Goal: Task Accomplishment & Management: Use online tool/utility

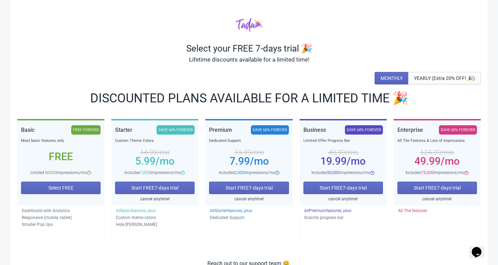
scroll to position [12, 0]
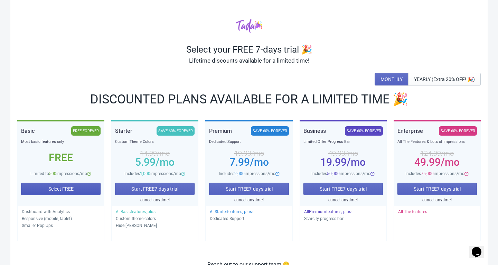
click at [66, 191] on span "Select FREE" at bounding box center [60, 189] width 25 height 6
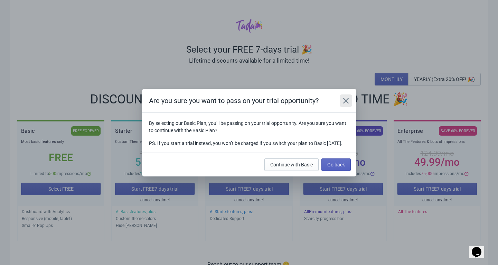
click at [350, 95] on button "Close" at bounding box center [346, 100] width 12 height 12
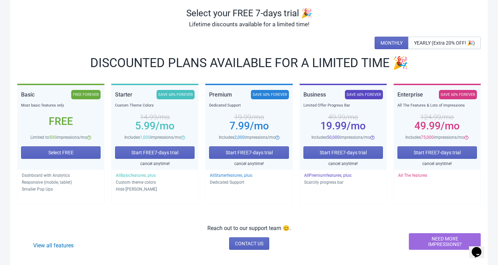
scroll to position [56, 0]
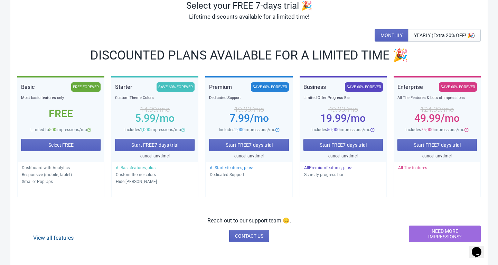
click at [67, 238] on link "View all features" at bounding box center [53, 237] width 40 height 7
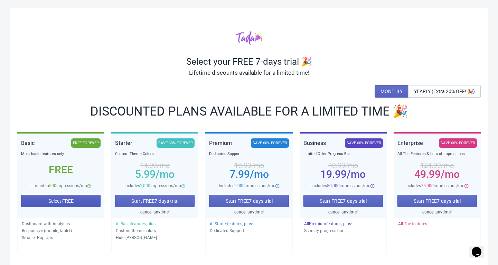
click at [81, 201] on button "Select FREE" at bounding box center [60, 201] width 79 height 12
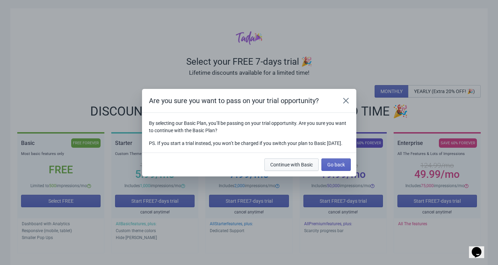
click at [300, 167] on span "Continue with Basic" at bounding box center [291, 165] width 43 height 6
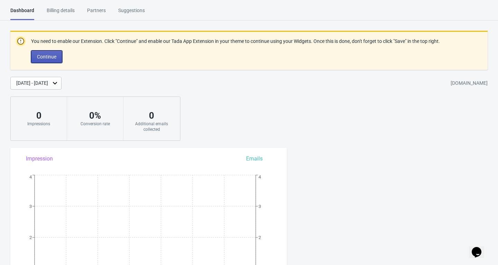
click at [46, 57] on span "Continue" at bounding box center [46, 57] width 19 height 6
click at [59, 57] on button "Continue" at bounding box center [46, 56] width 31 height 12
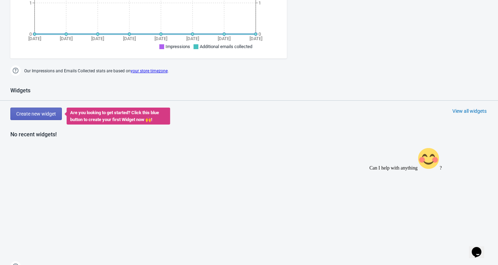
scroll to position [250, 0]
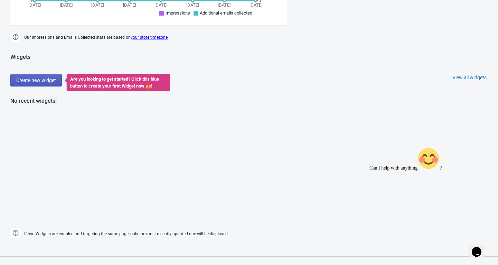
click at [43, 83] on button "Create new widget" at bounding box center [35, 80] width 51 height 12
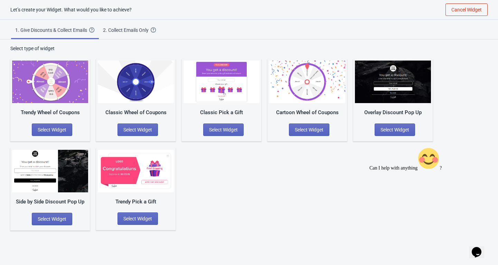
scroll to position [7, 0]
click at [57, 102] on img at bounding box center [50, 81] width 76 height 43
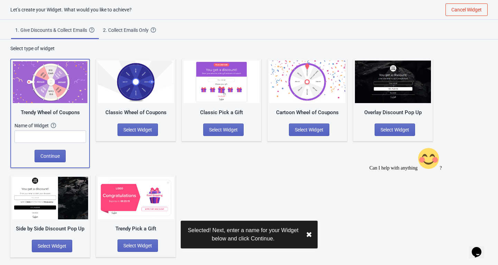
click at [57, 102] on img at bounding box center [50, 82] width 75 height 42
click at [57, 132] on input "text" at bounding box center [51, 136] width 72 height 12
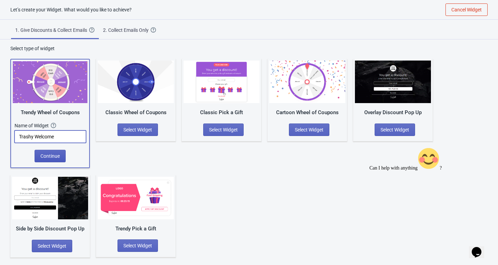
type input "Trashy Welcome"
click at [49, 157] on span "Continue" at bounding box center [49, 156] width 19 height 6
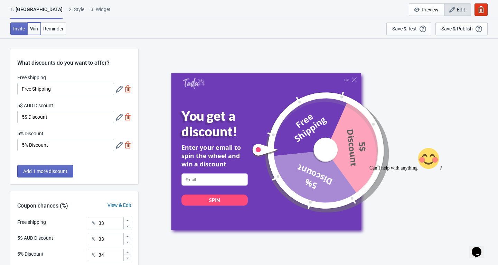
click at [36, 31] on button "Win" at bounding box center [33, 28] width 13 height 12
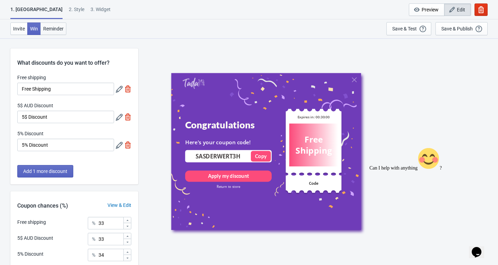
click at [47, 30] on span "Reminder" at bounding box center [53, 29] width 20 height 6
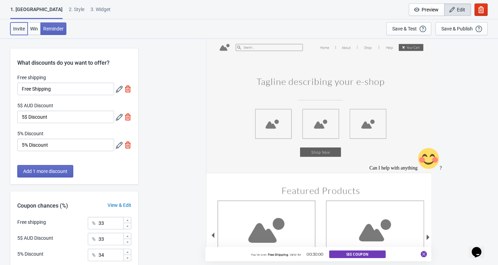
click at [19, 26] on span "Invite" at bounding box center [19, 29] width 12 height 6
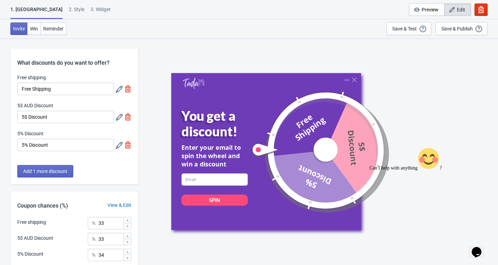
click at [69, 11] on div "2 . Style" at bounding box center [77, 12] width 16 height 12
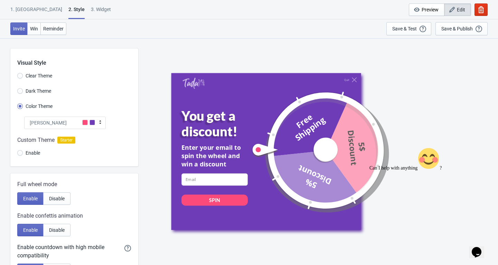
click at [20, 154] on div at bounding box center [74, 147] width 128 height 37
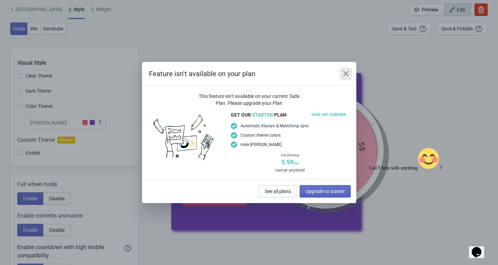
click at [345, 73] on icon "Close" at bounding box center [346, 74] width 6 height 6
radio input "true"
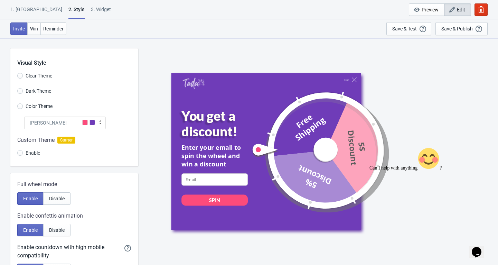
click at [91, 7] on div "3. Widget" at bounding box center [101, 12] width 20 height 12
select select "once"
select select "1"
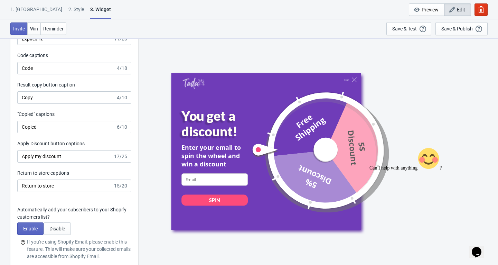
scroll to position [1750, 0]
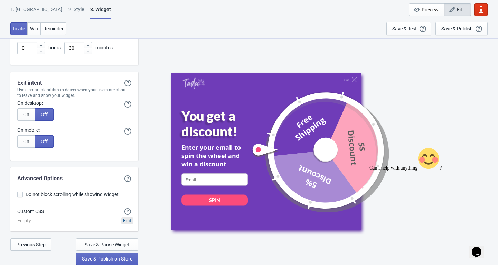
click at [128, 222] on span "Edit" at bounding box center [127, 221] width 8 height 6
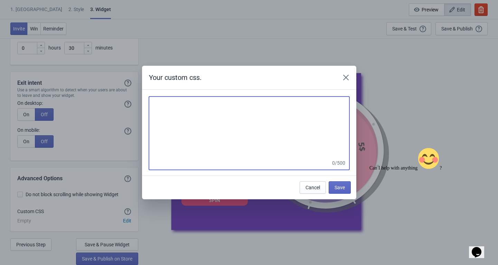
click at [196, 110] on textarea at bounding box center [249, 127] width 200 height 62
click at [175, 112] on textarea at bounding box center [249, 127] width 200 height 62
paste textarea ":root{--g:url('https://cdn.shopify.com/s/files/1/0770/5650/8163/files/ChatGPT_I…"
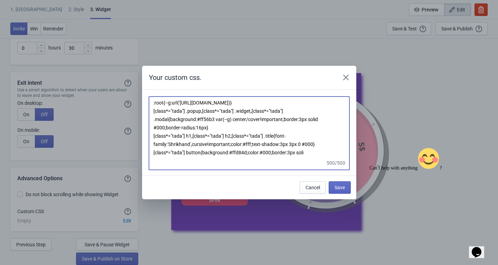
scroll to position [0, 0]
drag, startPoint x: 316, startPoint y: 157, endPoint x: 102, endPoint y: 63, distance: 233.5
click at [102, 63] on div "Your custom css. :root{--g:url('https://cdn.shopify.com/s/files/1/0770/5650/816…" at bounding box center [249, 132] width 498 height 265
click at [311, 158] on textarea ":root{--g:url('https://cdn.shopify.com/s/files/1/0770/5650/8163/files/ChatGPT_I…" at bounding box center [249, 127] width 200 height 62
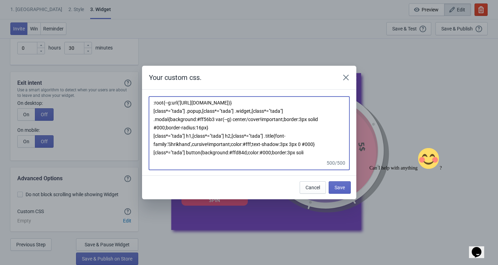
drag, startPoint x: 154, startPoint y: 104, endPoint x: 324, endPoint y: 179, distance: 186.1
click at [324, 179] on div "Your custom css. :root{--g:url('https://cdn.shopify.com/s/files/1/0770/5650/816…" at bounding box center [249, 132] width 214 height 133
drag, startPoint x: 318, startPoint y: 157, endPoint x: 82, endPoint y: 32, distance: 267.4
click at [82, 32] on div "Your custom css. :root{--g:url('https://cdn.shopify.com/s/files/1/0770/5650/816…" at bounding box center [249, 132] width 498 height 265
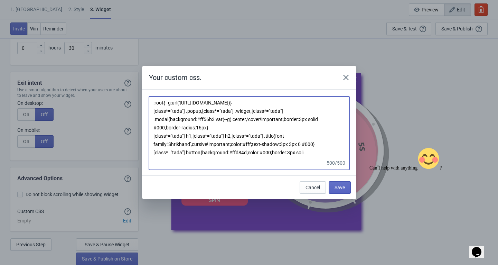
paste textarea ".popup,.widget,.modal{background:#ff56b3 var(--g) center/cover!important;border…"
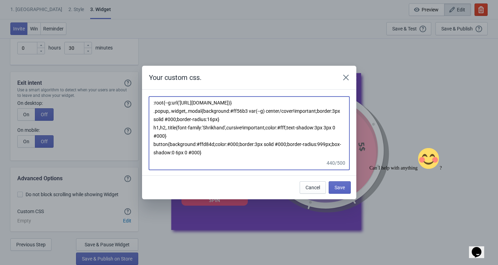
scroll to position [17, 0]
type textarea ":root{--g:url('https://cdn.shopify.com/s/files/1/0770/5650/8163/files/ChatGPT_I…"
click at [342, 191] on button "Save" at bounding box center [340, 187] width 22 height 12
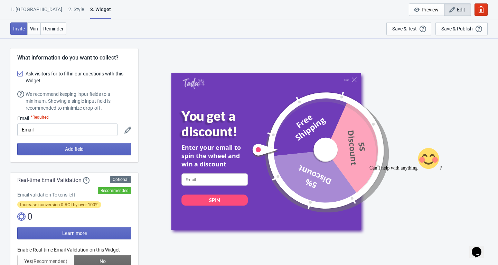
scroll to position [1750, 0]
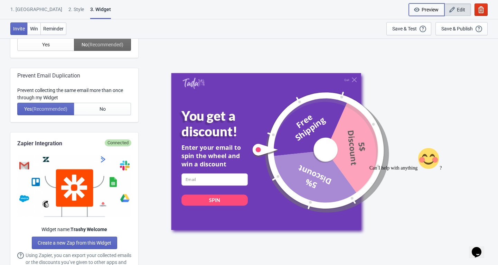
click at [427, 5] on button "Preview" at bounding box center [427, 9] width 36 height 12
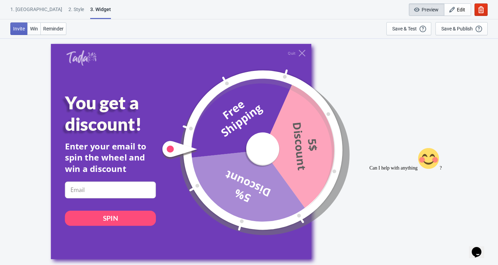
click at [266, 138] on div at bounding box center [249, 150] width 178 height 178
drag, startPoint x: 288, startPoint y: 94, endPoint x: 345, endPoint y: 159, distance: 86.2
click at [254, 156] on div "Free Shipping 5$ Discount 5% Discount" at bounding box center [214, 150] width 81 height 178
click at [301, 136] on div at bounding box center [249, 150] width 178 height 178
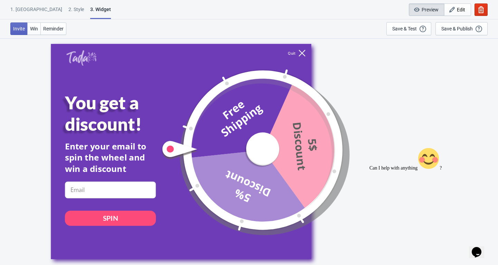
click at [301, 53] on icon at bounding box center [302, 52] width 7 height 7
click at [396, 32] on button "Save & Test Open a Widget Preview of your site so that you can try it out. It w…" at bounding box center [408, 28] width 45 height 13
click at [32, 29] on span "Win" at bounding box center [34, 29] width 8 height 6
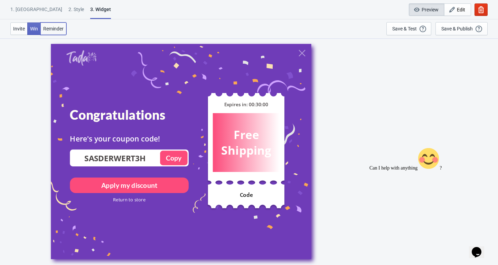
click at [53, 30] on span "Reminder" at bounding box center [53, 29] width 20 height 6
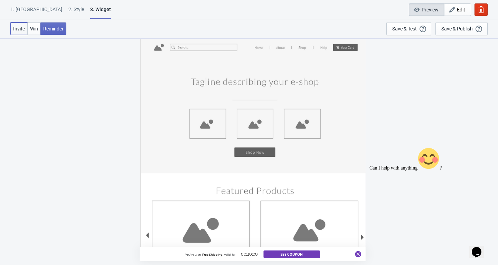
click at [20, 26] on span "Invite" at bounding box center [19, 29] width 12 height 6
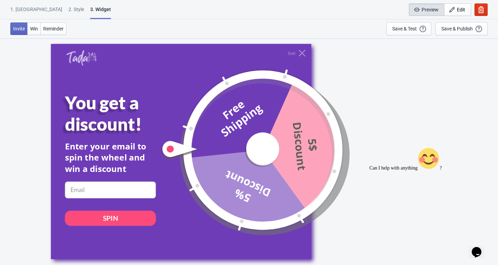
click at [171, 32] on div "Invite Win Reminder Save & Test Open a Widget Preview of your site so that you …" at bounding box center [249, 28] width 498 height 19
click at [302, 51] on icon at bounding box center [302, 52] width 7 height 7
click at [22, 10] on div "1. Coupon" at bounding box center [36, 12] width 52 height 12
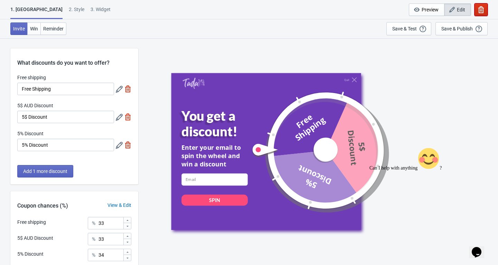
click at [481, 10] on icon "button" at bounding box center [481, 9] width 7 height 7
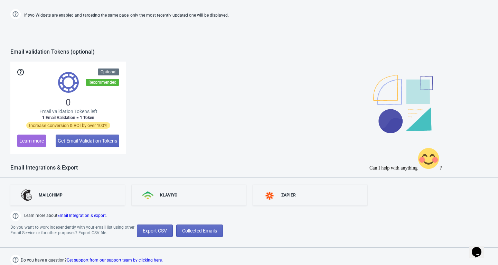
scroll to position [462, 0]
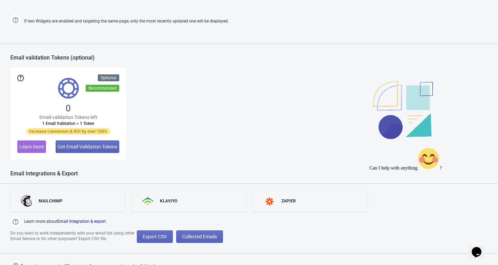
click at [34, 142] on button "Learn more" at bounding box center [31, 146] width 29 height 12
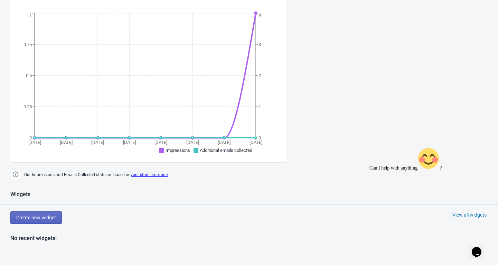
scroll to position [0, 0]
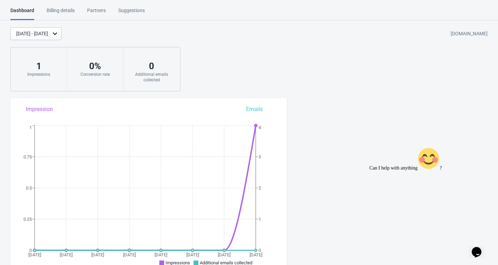
click at [55, 16] on div "Billing details" at bounding box center [61, 13] width 28 height 12
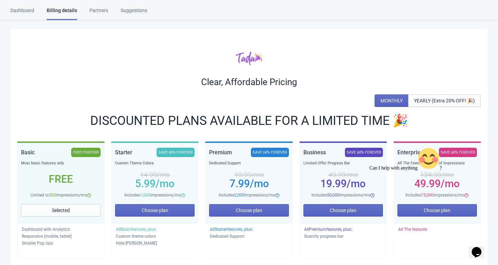
click at [101, 15] on div "Partners" at bounding box center [99, 13] width 19 height 12
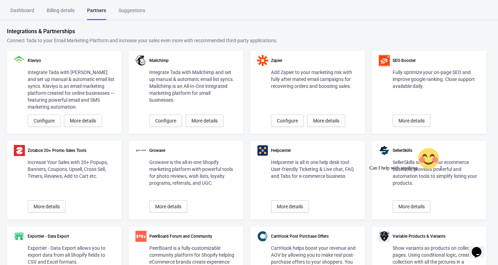
click at [133, 11] on div "Suggestions" at bounding box center [132, 13] width 27 height 12
click at [20, 13] on div "Dashboard" at bounding box center [22, 13] width 24 height 12
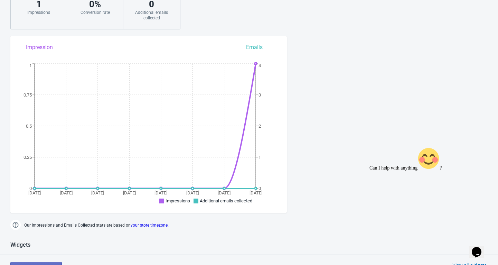
scroll to position [209, 0]
